Goal: Navigation & Orientation: Understand site structure

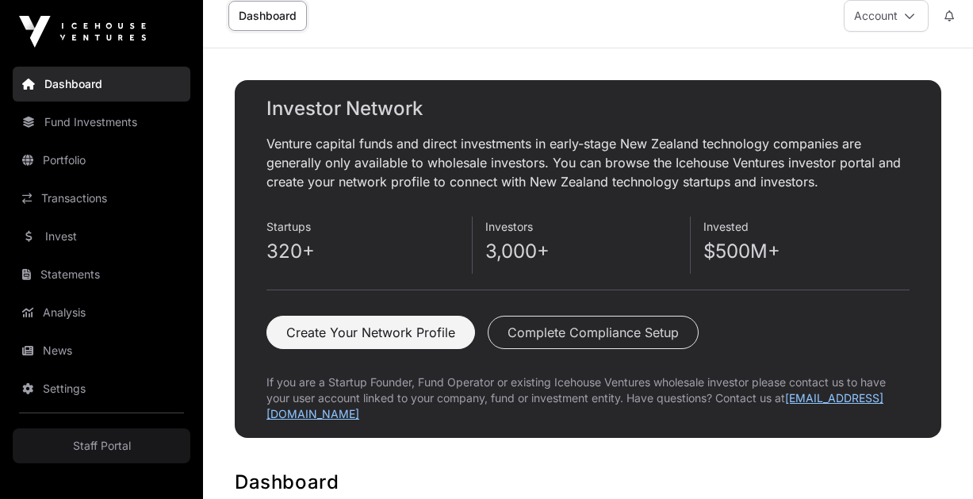
scroll to position [24, 0]
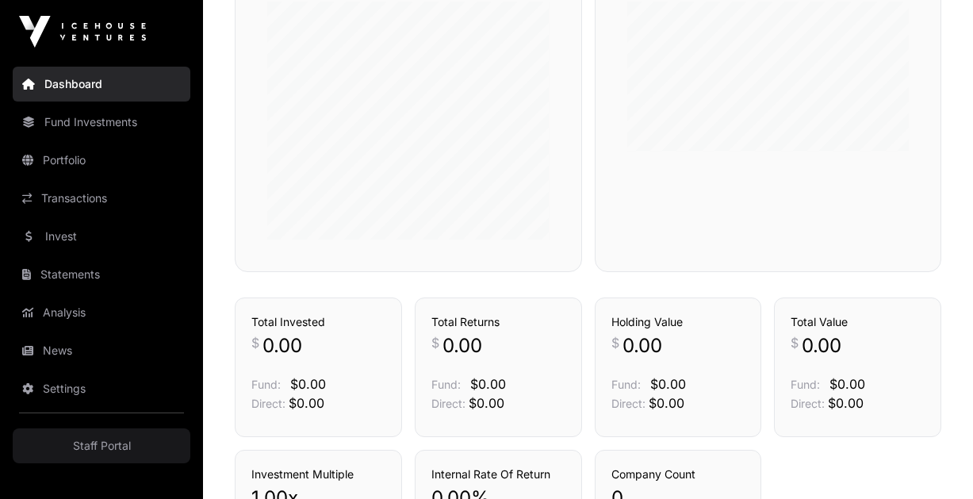
scroll to position [867, 0]
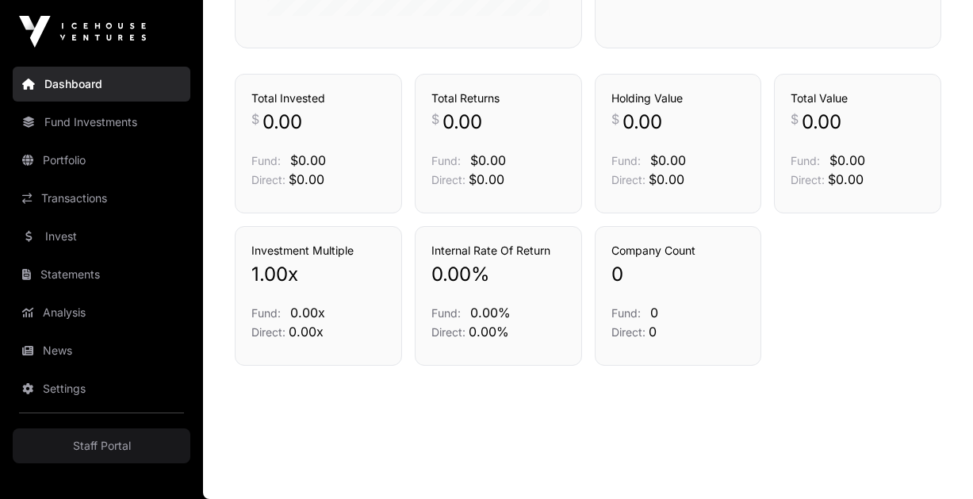
click at [101, 125] on link "Fund Investments" at bounding box center [102, 122] width 178 height 35
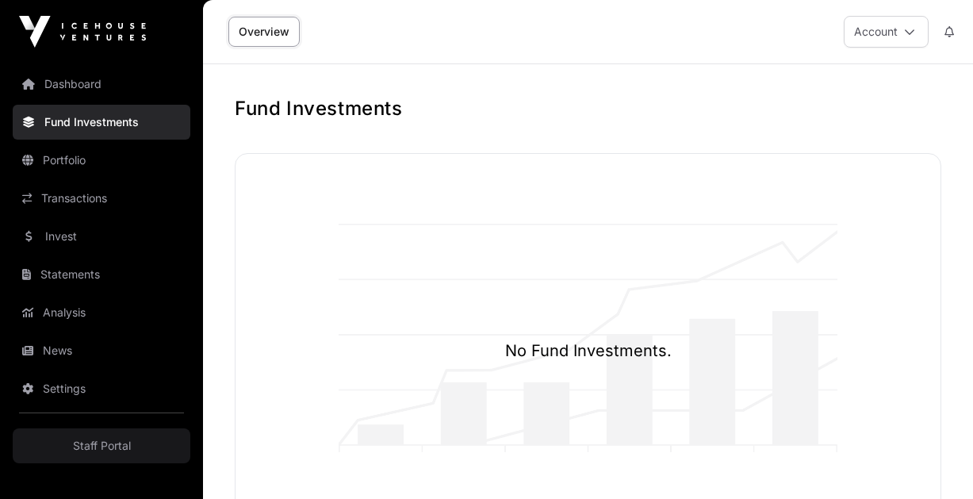
click at [217, 133] on div "Fund Investments No Fund Investments. Total Invested $0.00 Total Value $0.00 Re…" at bounding box center [588, 472] width 770 height 753
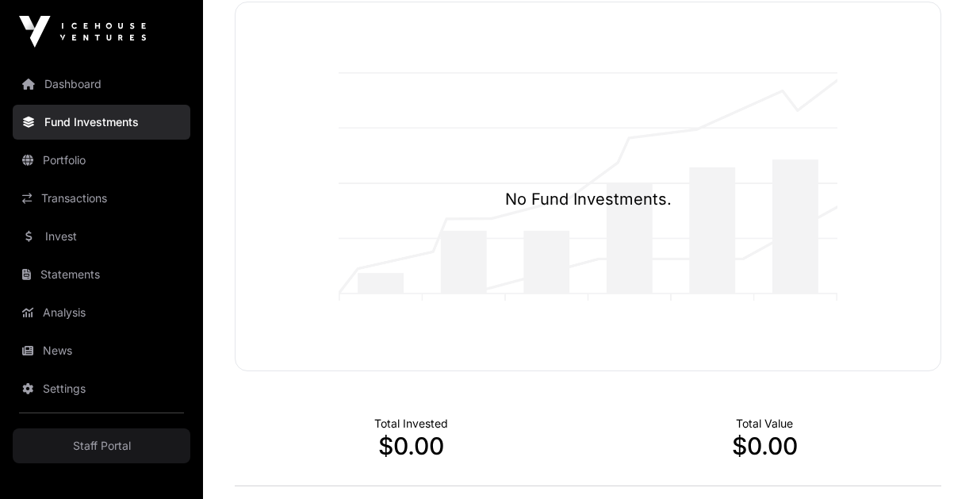
scroll to position [2, 0]
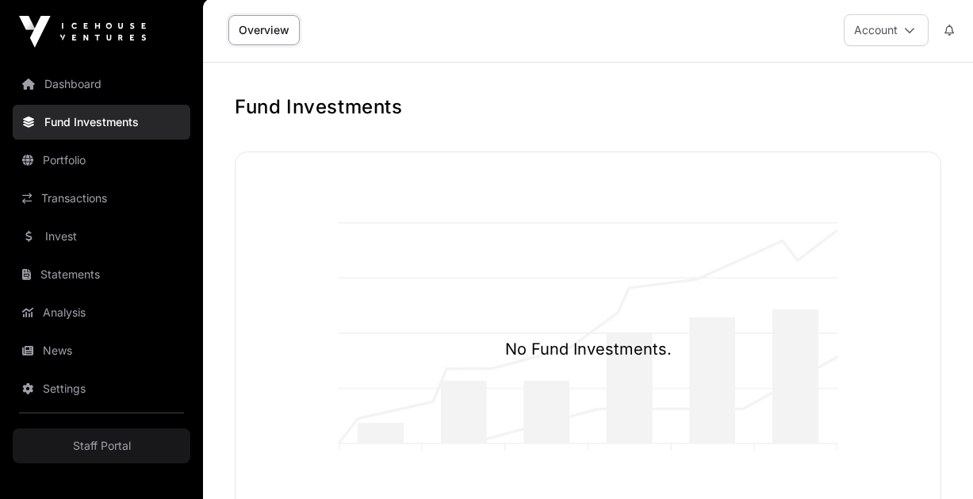
click at [111, 160] on link "Portfolio" at bounding box center [102, 160] width 178 height 35
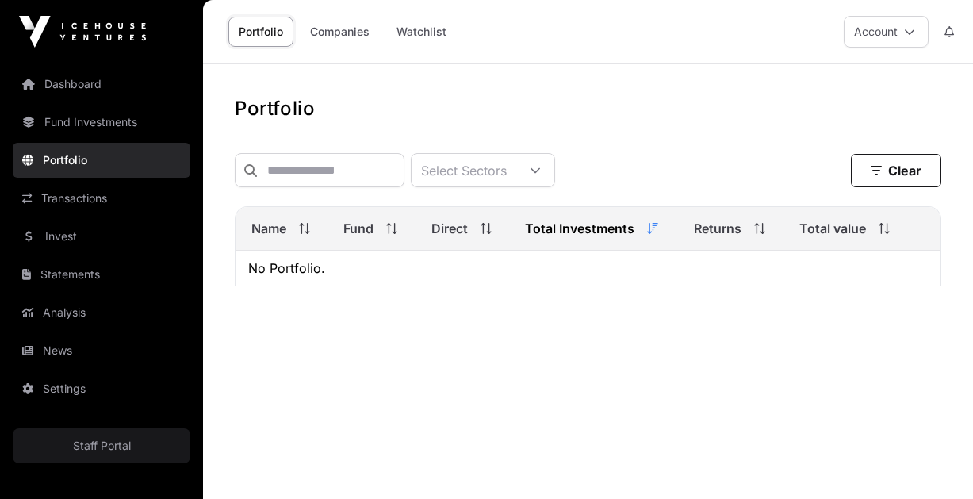
click at [99, 200] on link "Transactions" at bounding box center [102, 198] width 178 height 35
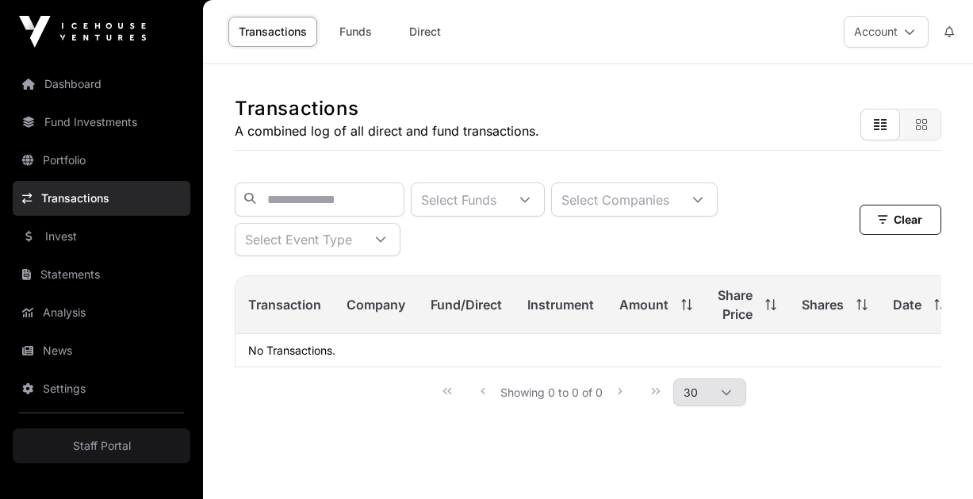
click at [223, 148] on div "Transactions A combined log of all direct and fund transactions. Select Funds S…" at bounding box center [588, 249] width 770 height 370
click at [93, 243] on link "Invest" at bounding box center [102, 236] width 178 height 35
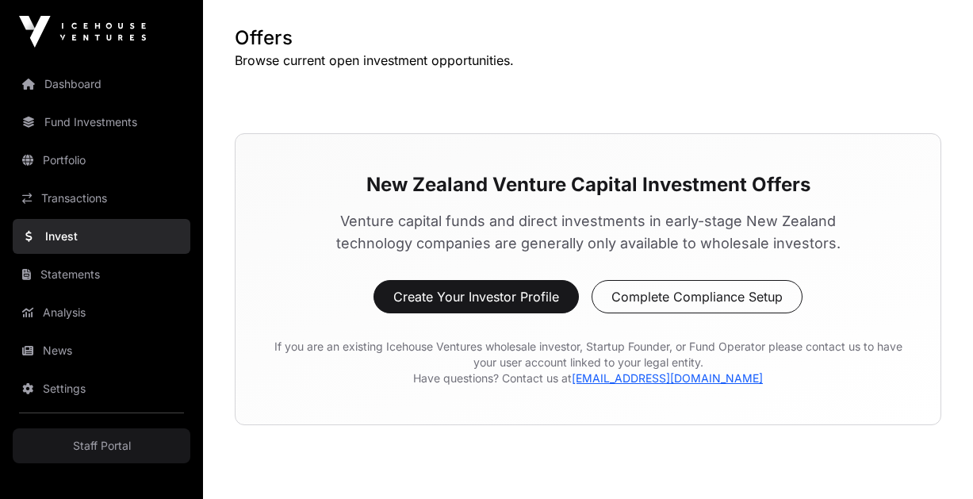
scroll to position [79, 0]
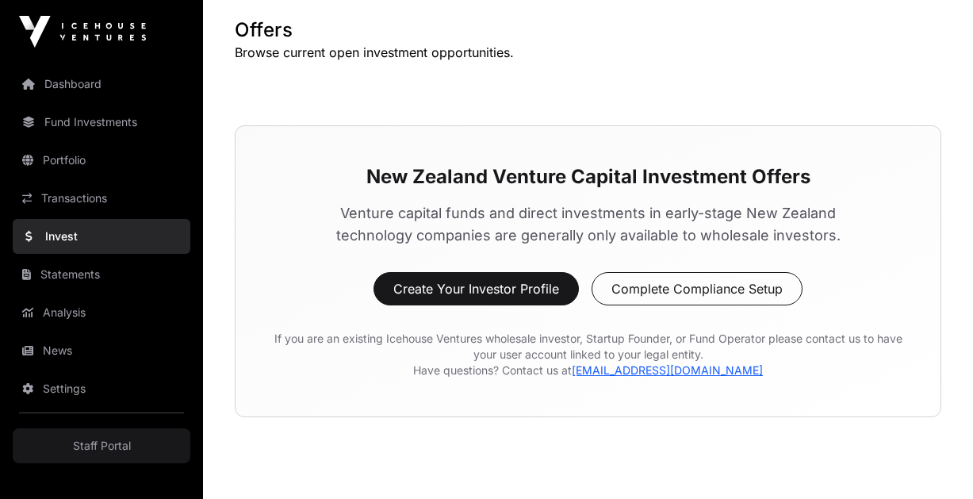
click at [91, 315] on link "Analysis" at bounding box center [102, 312] width 178 height 35
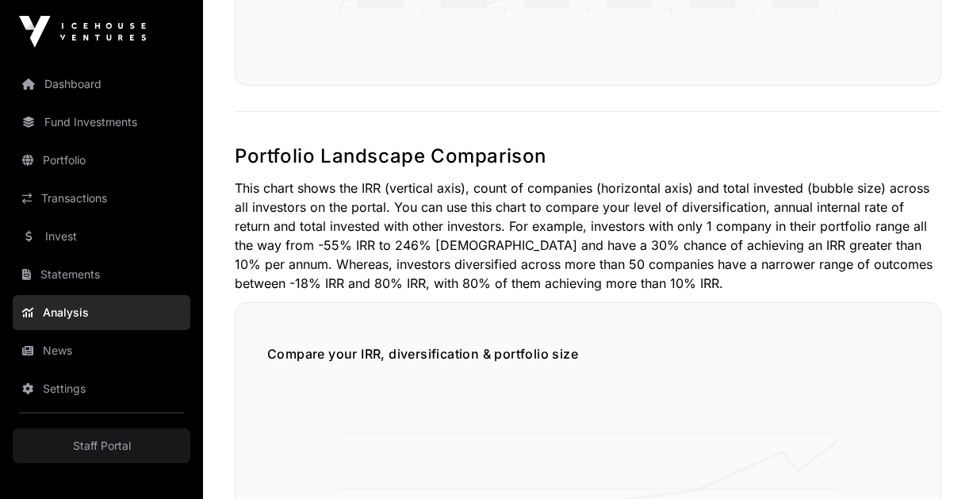
scroll to position [582, 0]
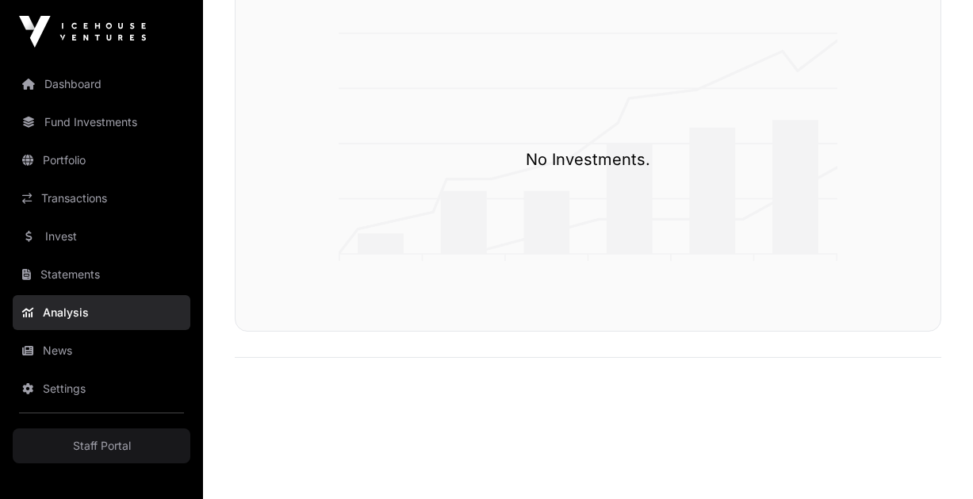
scroll to position [2803, 0]
click at [112, 82] on link "Dashboard" at bounding box center [102, 84] width 178 height 35
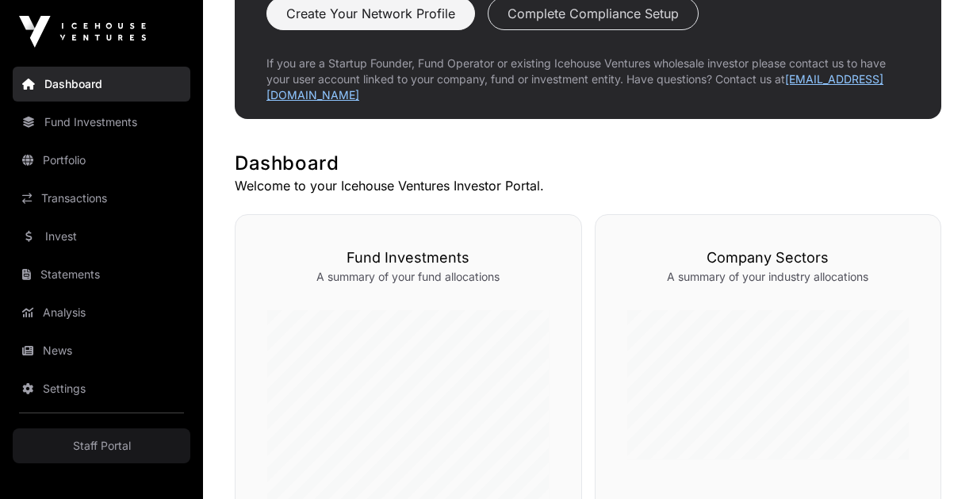
scroll to position [423, 0]
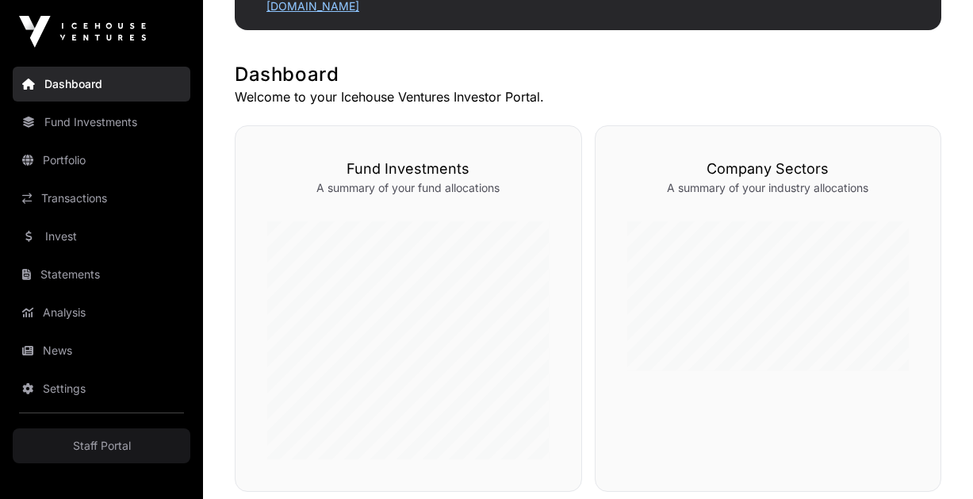
click at [88, 228] on link "Invest" at bounding box center [102, 236] width 178 height 35
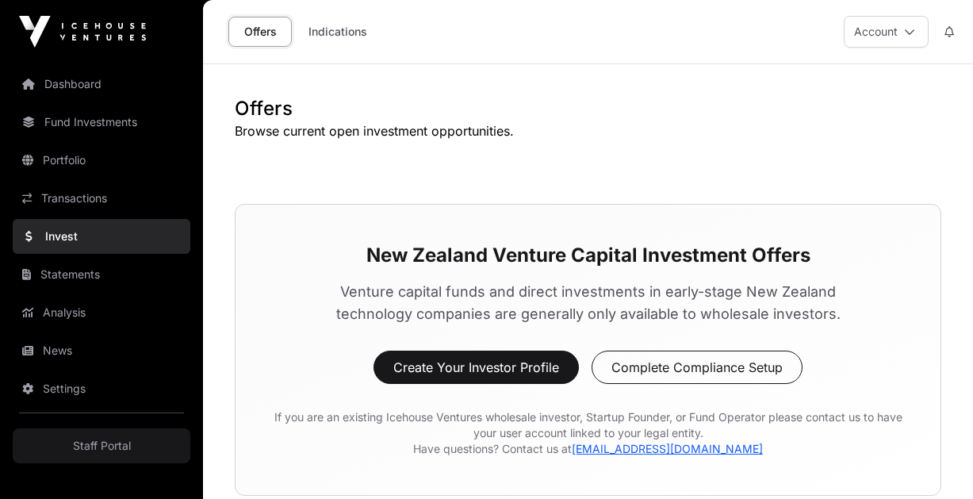
click at [217, 315] on div "Offers Browse current open investment opportunities. New Zealand Venture Capita…" at bounding box center [588, 305] width 770 height 419
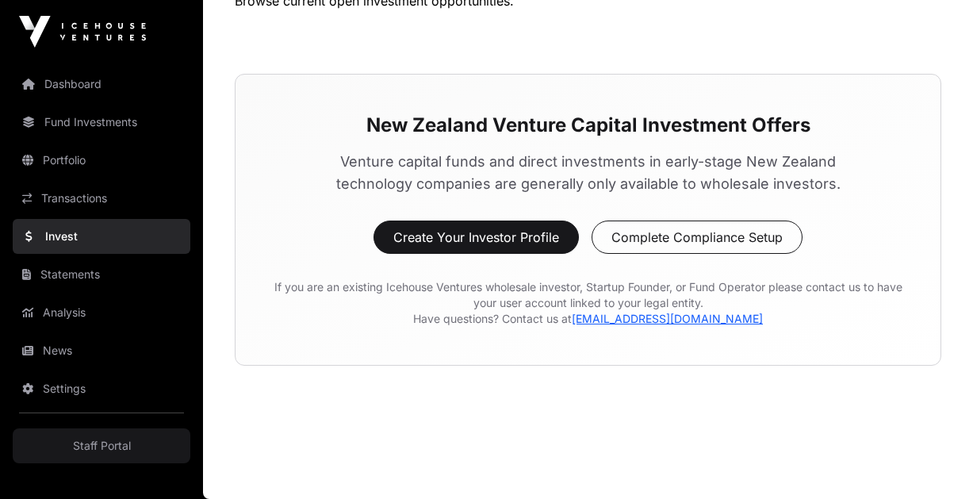
click at [90, 277] on link "Statements" at bounding box center [102, 274] width 178 height 35
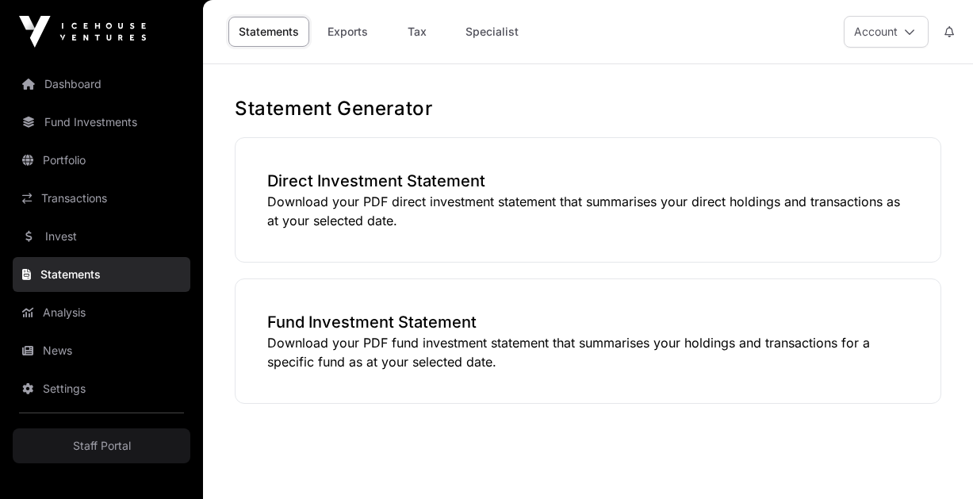
click at [80, 346] on link "News" at bounding box center [102, 350] width 178 height 35
